Goal: Complete application form

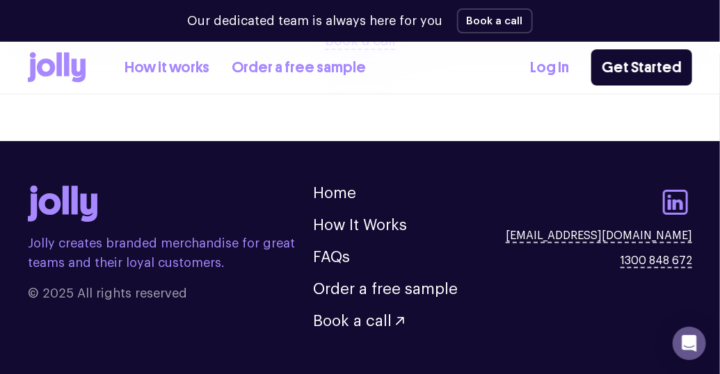
scroll to position [1751, 0]
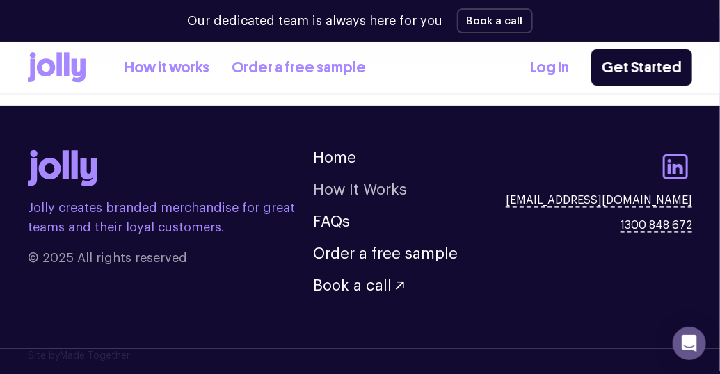
click at [348, 187] on link "How It Works" at bounding box center [360, 189] width 94 height 15
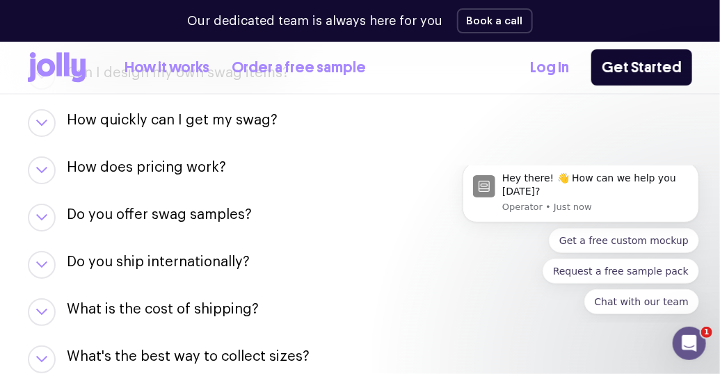
scroll to position [1591, 0]
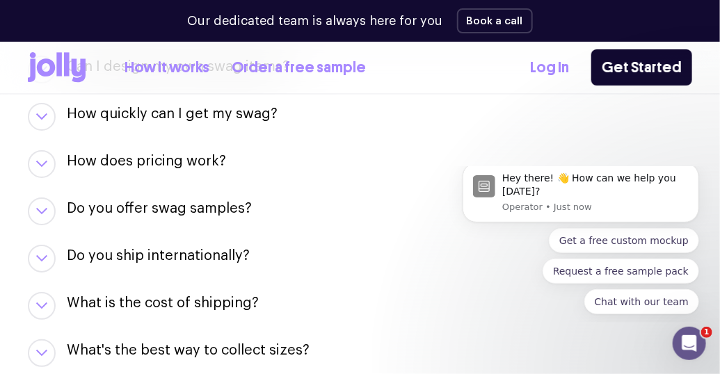
click at [40, 208] on icon "button" at bounding box center [41, 211] width 11 height 6
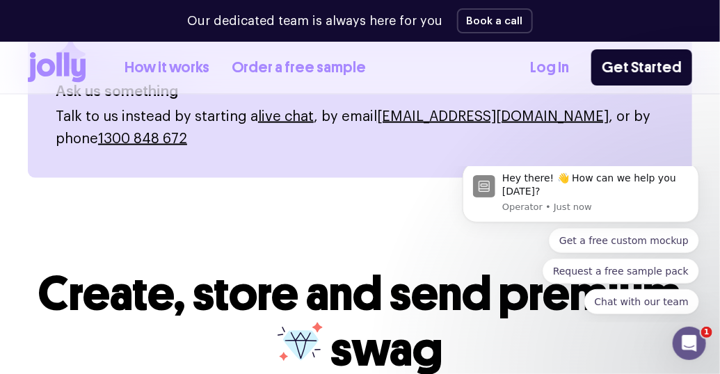
scroll to position [2294, 0]
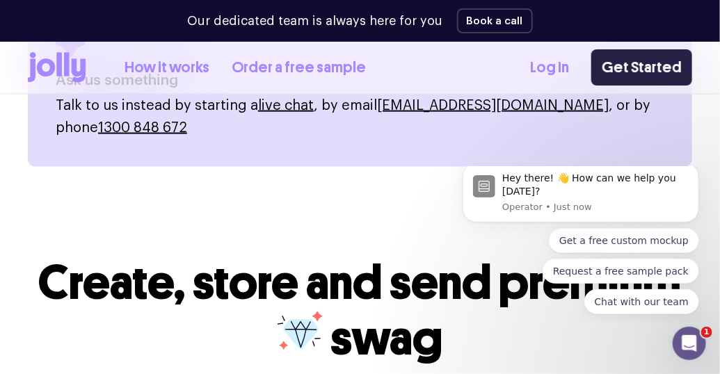
click at [631, 64] on link "Get Started" at bounding box center [641, 67] width 101 height 36
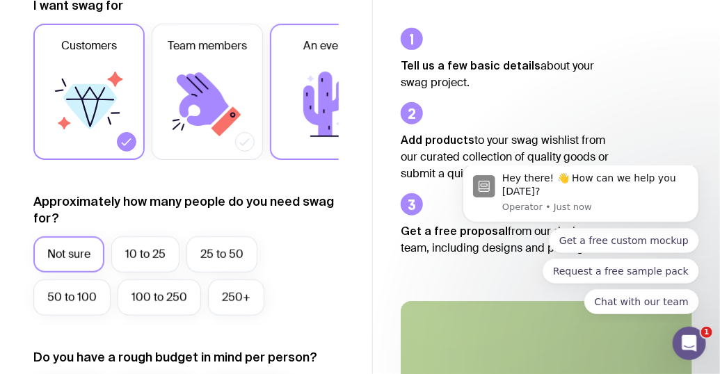
click at [324, 102] on icon at bounding box center [325, 104] width 44 height 65
click at [0, 0] on input "An event" at bounding box center [0, 0] width 0 height 0
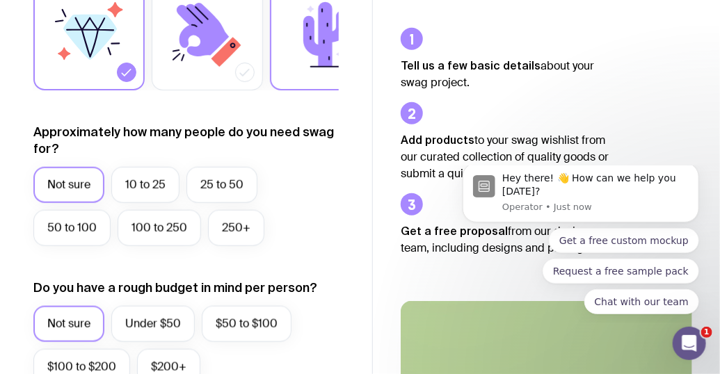
scroll to position [469, 0]
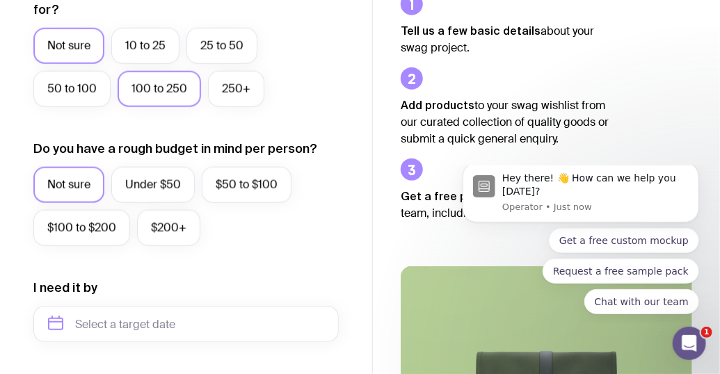
click at [181, 102] on label "100 to 250" at bounding box center [159, 89] width 83 height 36
click at [0, 0] on input "100 to 250" at bounding box center [0, 0] width 0 height 0
click at [170, 203] on label "Under $50" at bounding box center [152, 185] width 83 height 36
click at [0, 0] on input "Under $50" at bounding box center [0, 0] width 0 height 0
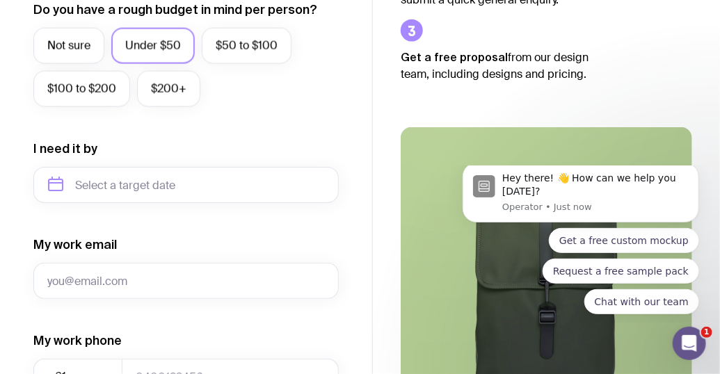
scroll to position [678, 0]
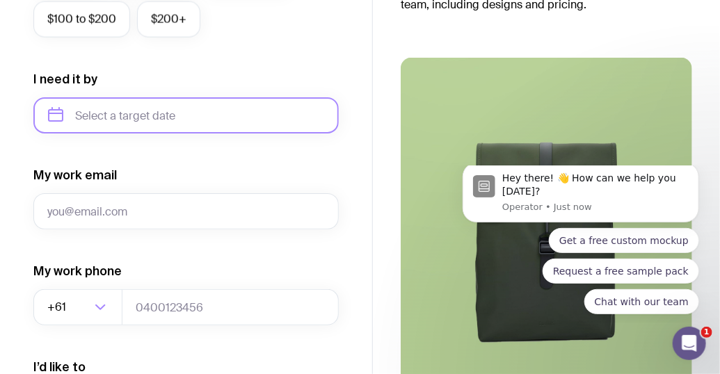
click at [174, 122] on input "text" at bounding box center [185, 115] width 305 height 36
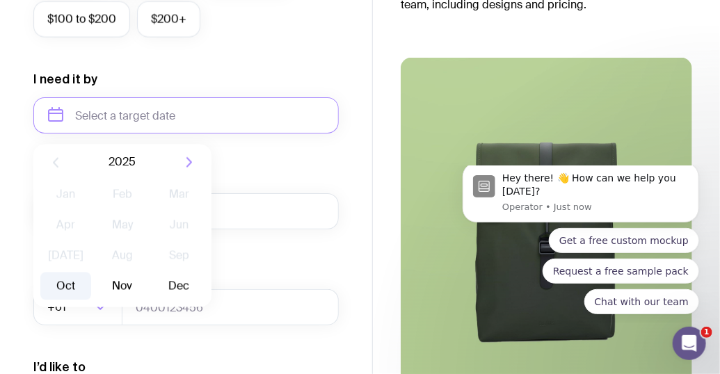
click at [70, 296] on button "Oct" at bounding box center [65, 287] width 51 height 28
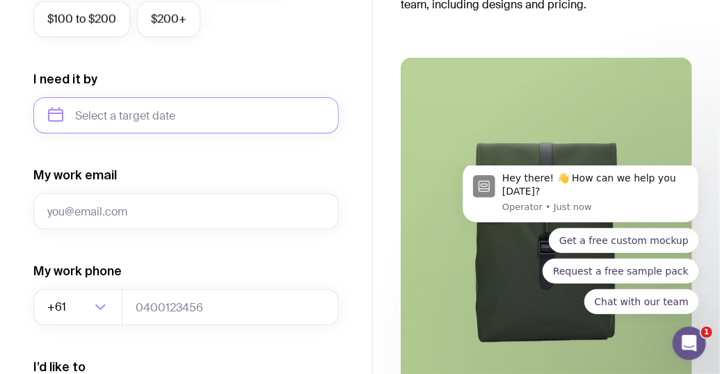
type input "[DATE]"
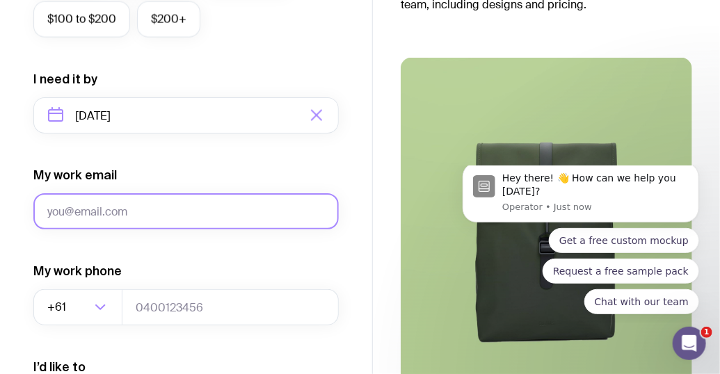
click at [189, 221] on input "My work email" at bounding box center [185, 211] width 305 height 36
type input "[PERSON_NAME][EMAIL_ADDRESS][PERSON_NAME][DOMAIN_NAME]"
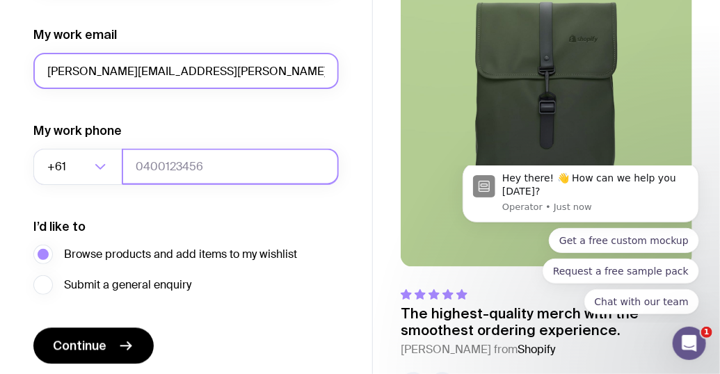
scroll to position [880, 0]
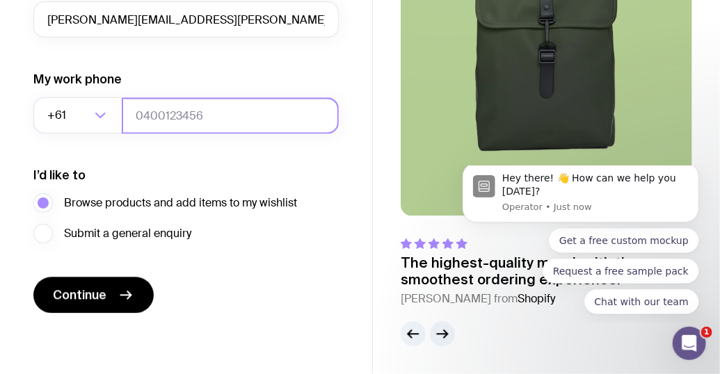
click at [207, 127] on input "tel" at bounding box center [230, 115] width 217 height 36
type input "61473921813"
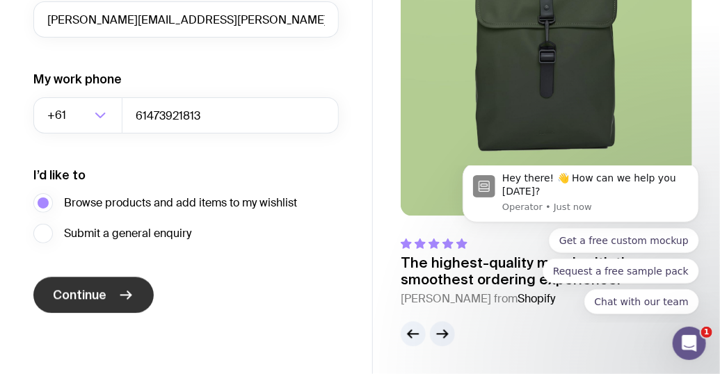
click at [113, 292] on button "Continue" at bounding box center [93, 295] width 120 height 36
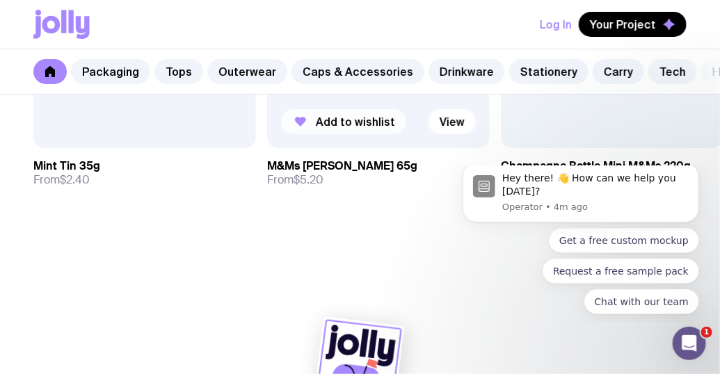
scroll to position [5045, 0]
